Goal: Task Accomplishment & Management: Use online tool/utility

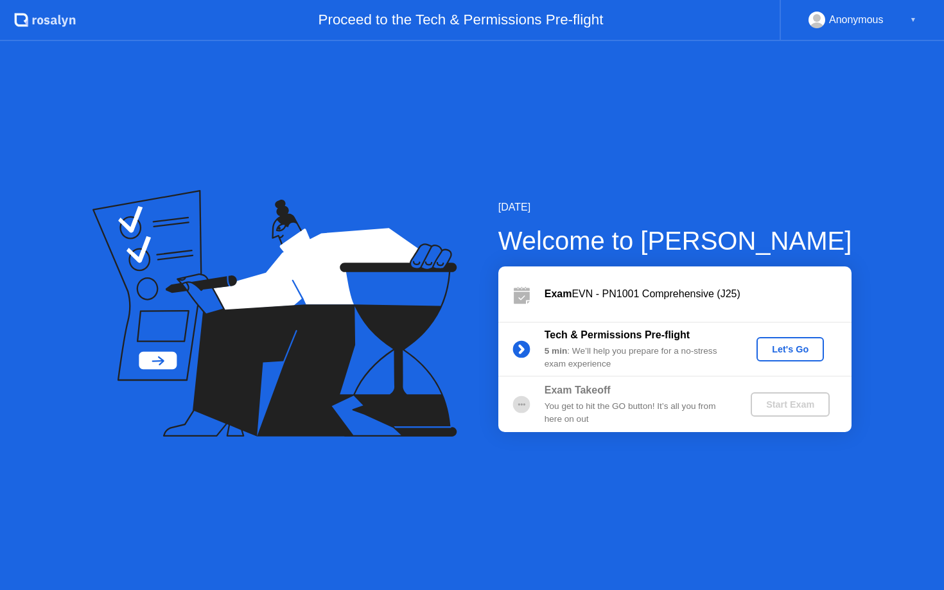
click at [777, 341] on button "Let's Go" at bounding box center [790, 349] width 67 height 24
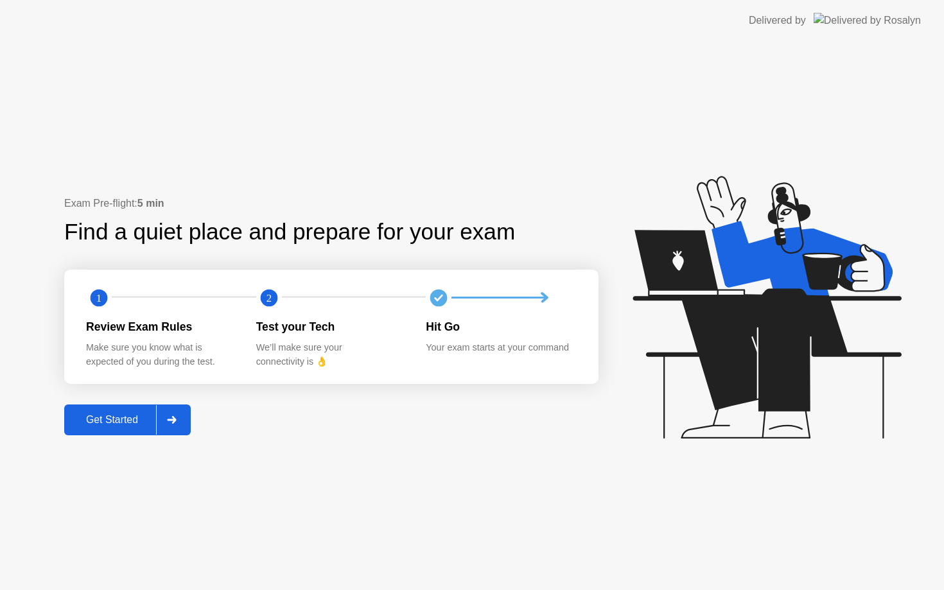
click at [148, 422] on div "Get Started" at bounding box center [112, 420] width 88 height 12
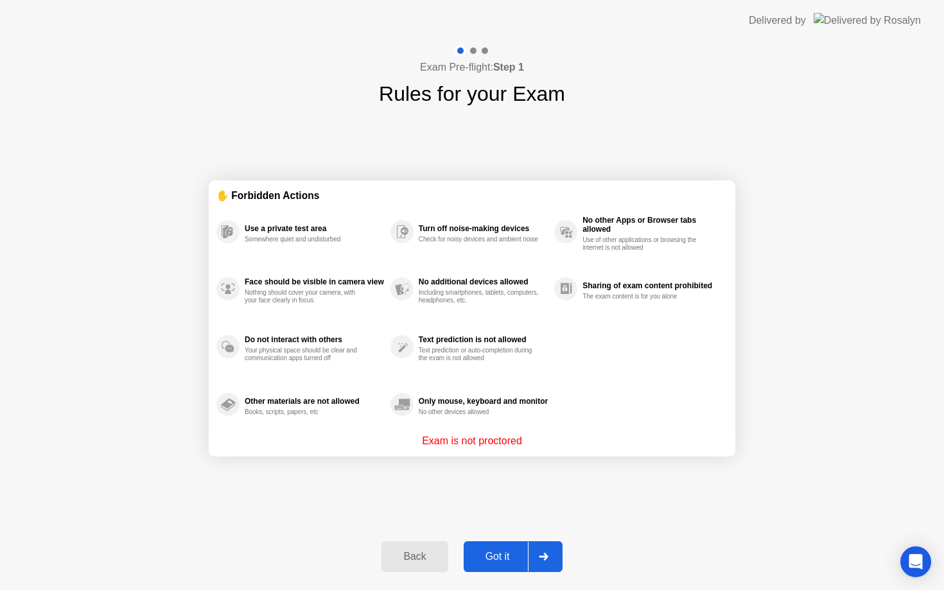
click at [492, 540] on div "Back Got it" at bounding box center [472, 556] width 196 height 59
click at [495, 554] on div "Got it" at bounding box center [498, 557] width 60 height 12
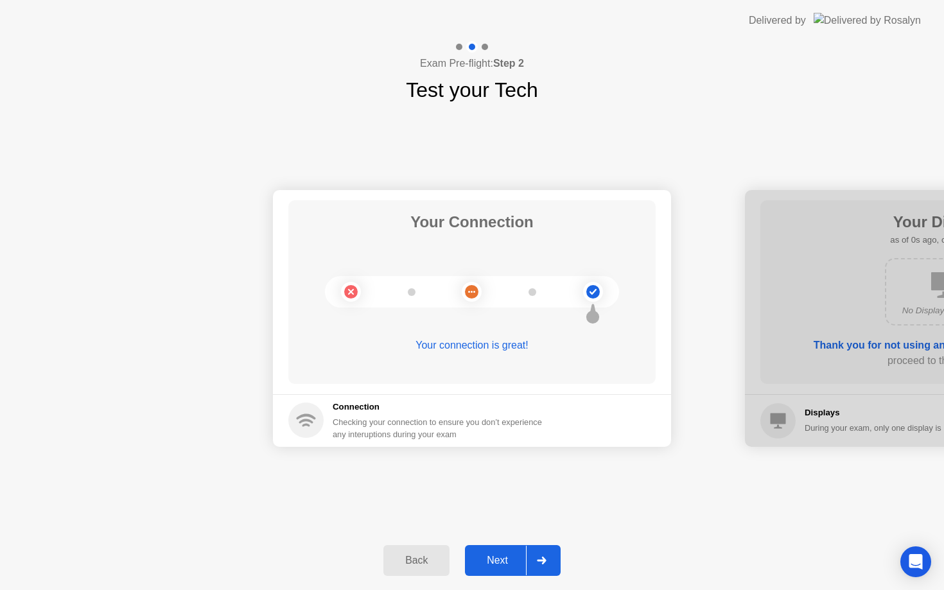
click at [499, 557] on div "Next" at bounding box center [497, 561] width 57 height 12
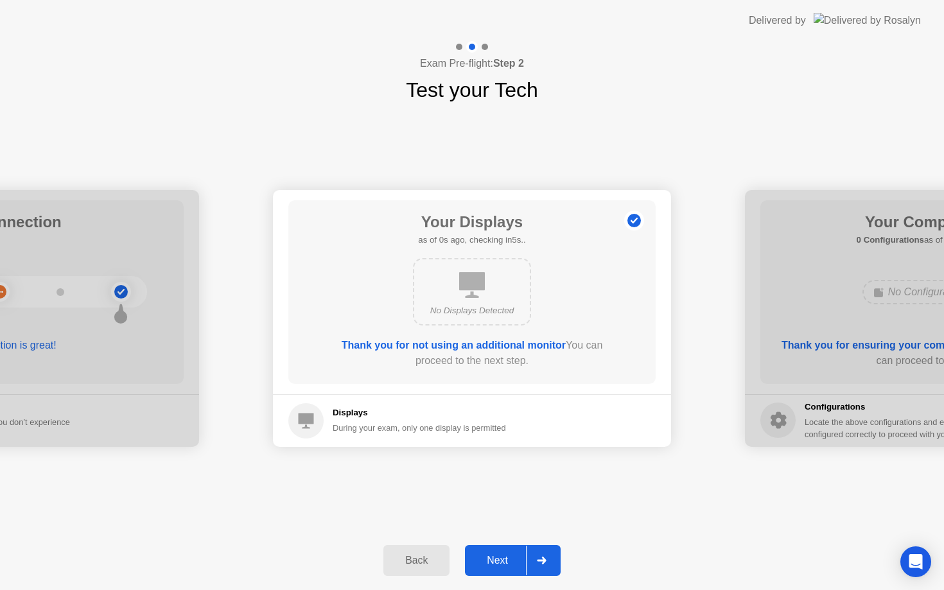
click at [498, 557] on div "Next" at bounding box center [497, 561] width 57 height 12
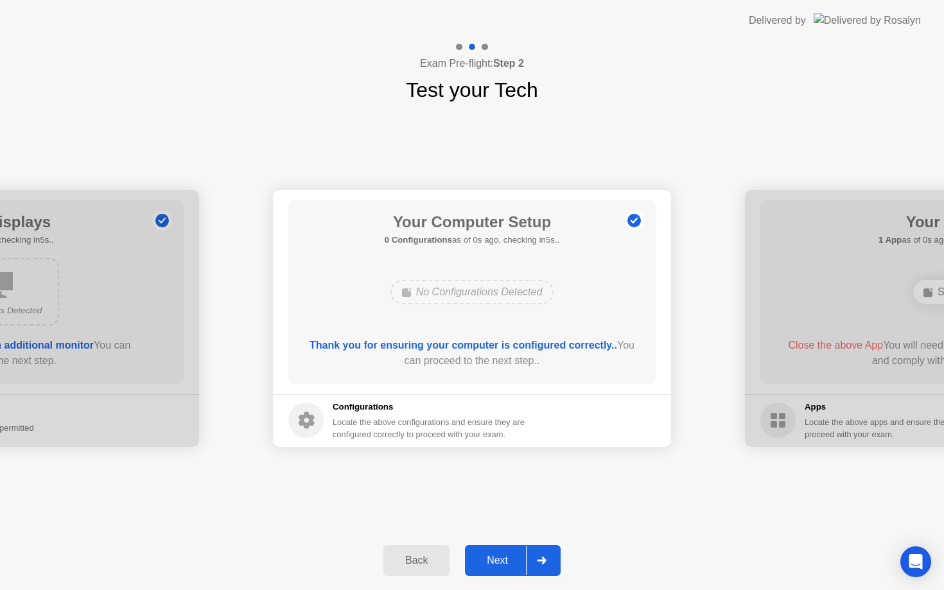
click at [500, 558] on div "Next" at bounding box center [497, 561] width 57 height 12
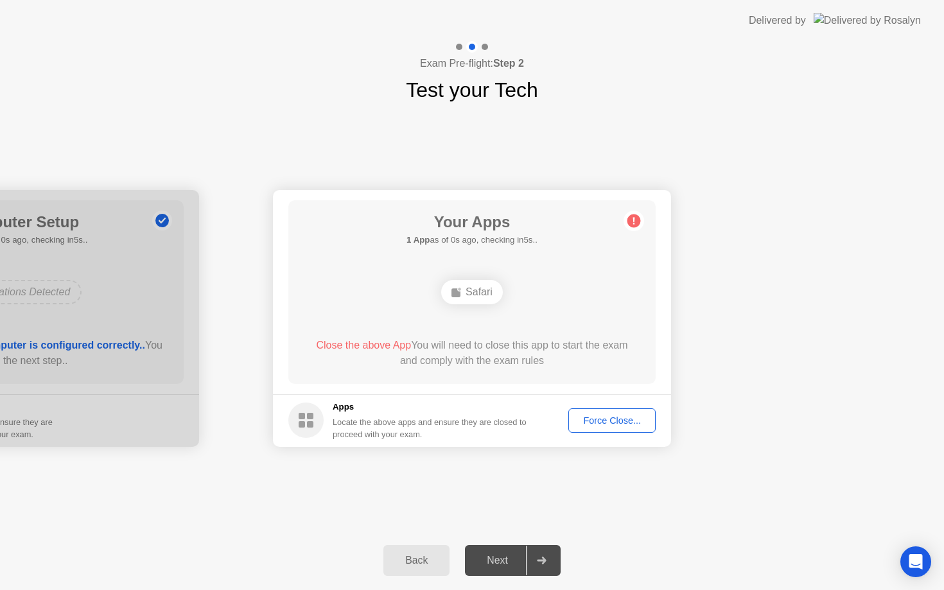
click at [502, 559] on div "Next" at bounding box center [497, 561] width 57 height 12
click at [583, 426] on div "Force Close..." at bounding box center [612, 421] width 78 height 10
click at [596, 418] on footer "Apps Locate the above apps and ensure they are closed to proceed with your exam…" at bounding box center [472, 420] width 398 height 53
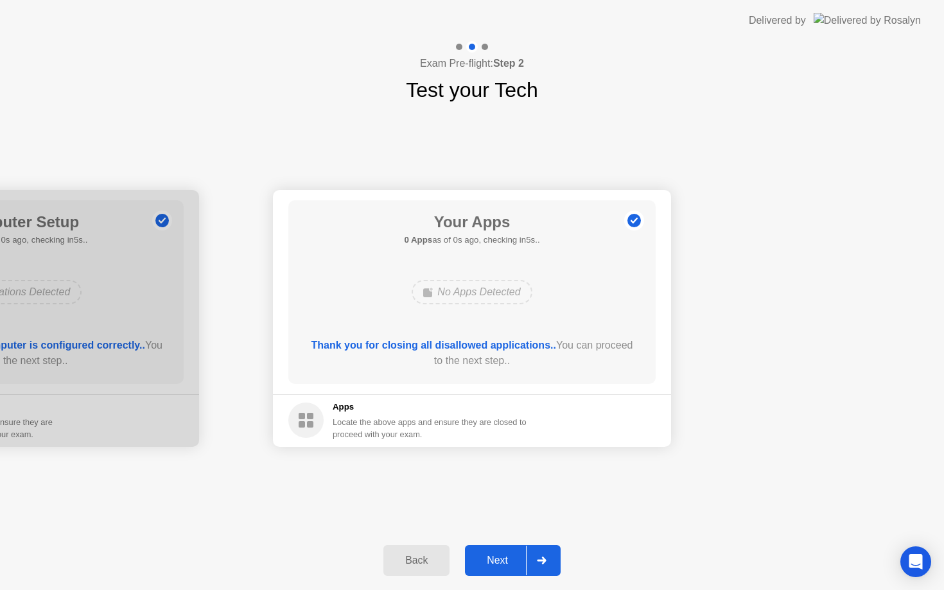
click at [489, 565] on div "Next" at bounding box center [497, 561] width 57 height 12
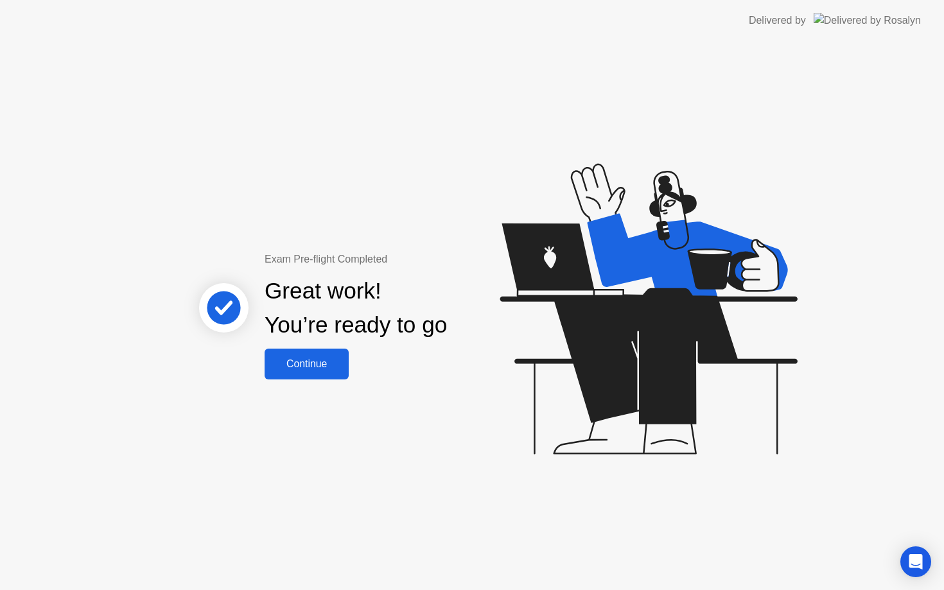
click at [328, 363] on div "Continue" at bounding box center [306, 364] width 76 height 12
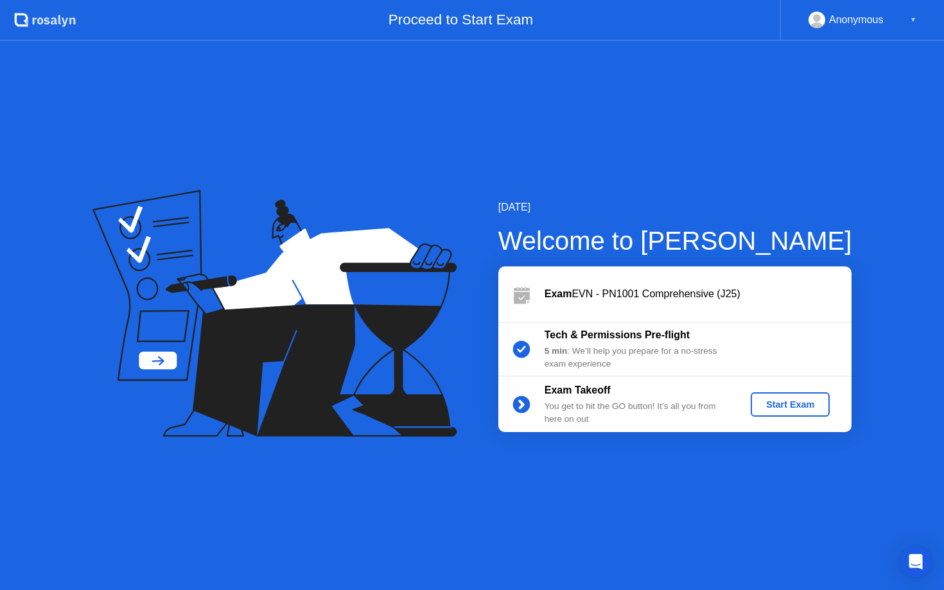
click at [816, 399] on div "Start Exam" at bounding box center [790, 404] width 69 height 10
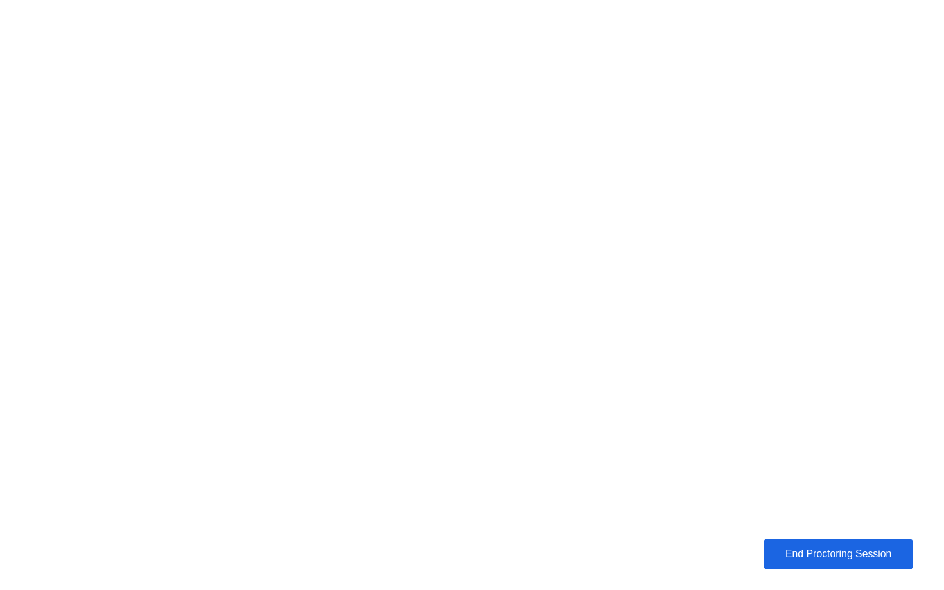
click at [820, 568] on button "End Proctoring Session" at bounding box center [839, 554] width 150 height 31
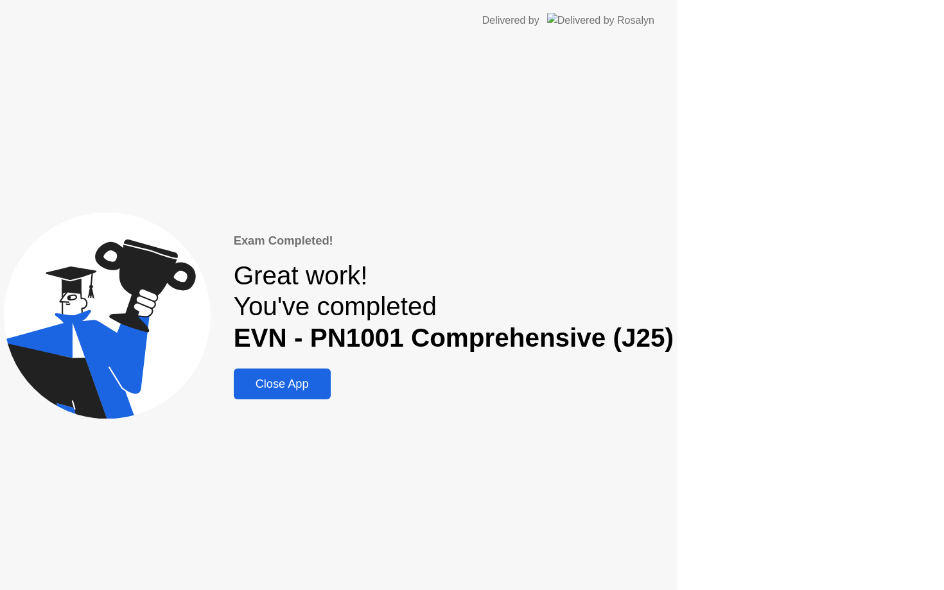
click at [678, 550] on div "Exam Completed! Great work! You've completed EVN - PN1001 Comprehensive (J25) C…" at bounding box center [339, 315] width 678 height 549
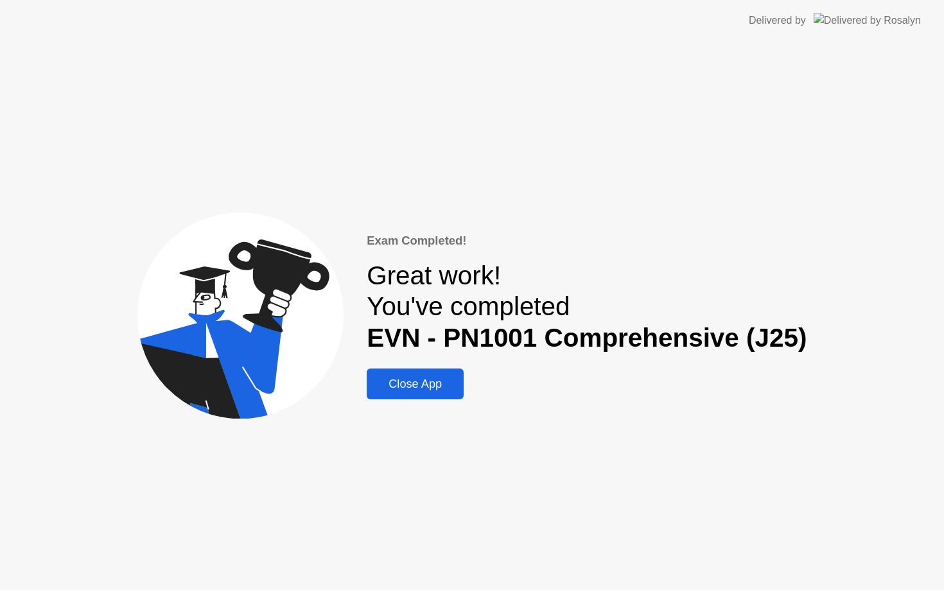
click at [418, 389] on div "Close App" at bounding box center [415, 384] width 89 height 13
